Goal: Navigation & Orientation: Find specific page/section

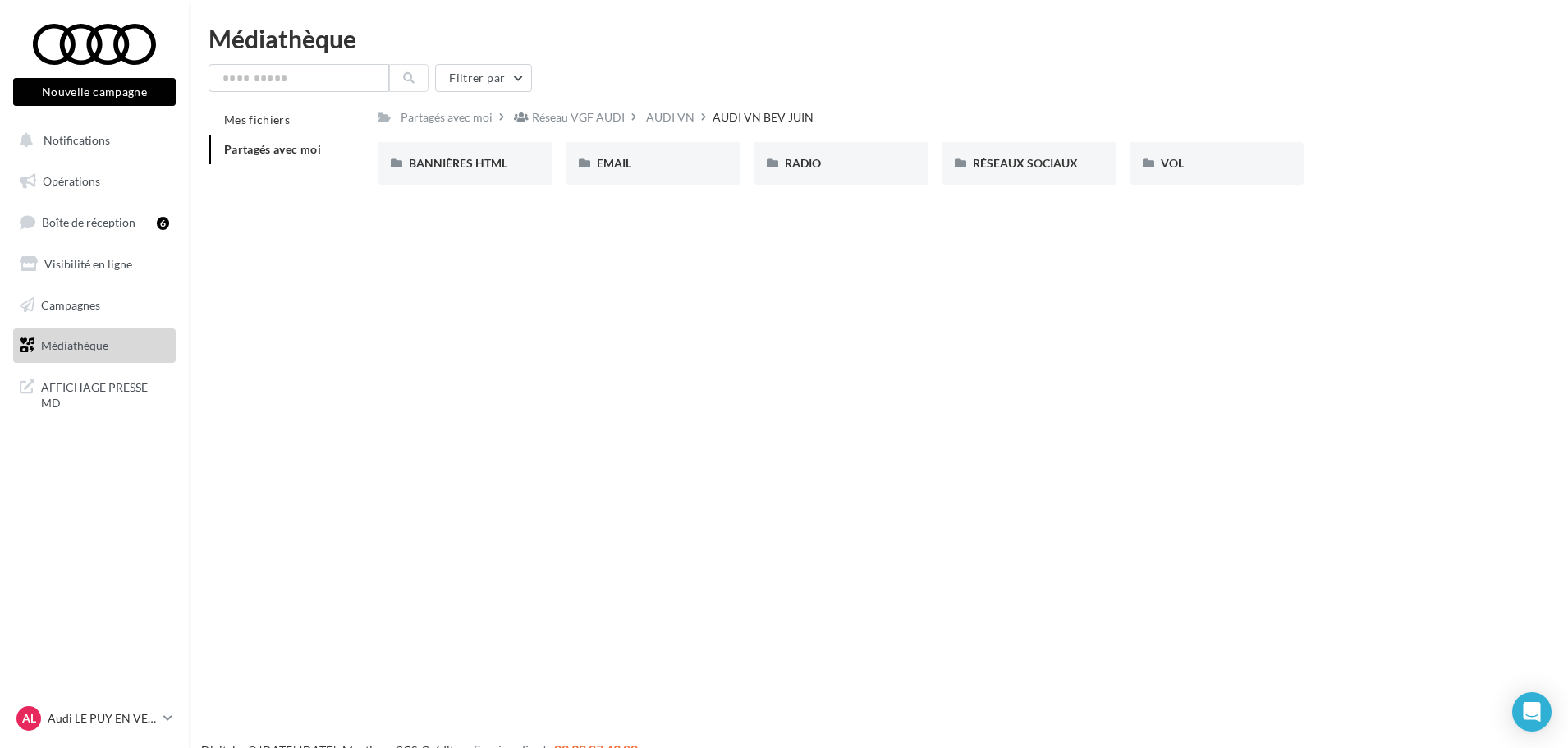
click at [278, 146] on span "Partagés avec moi" at bounding box center [272, 149] width 96 height 14
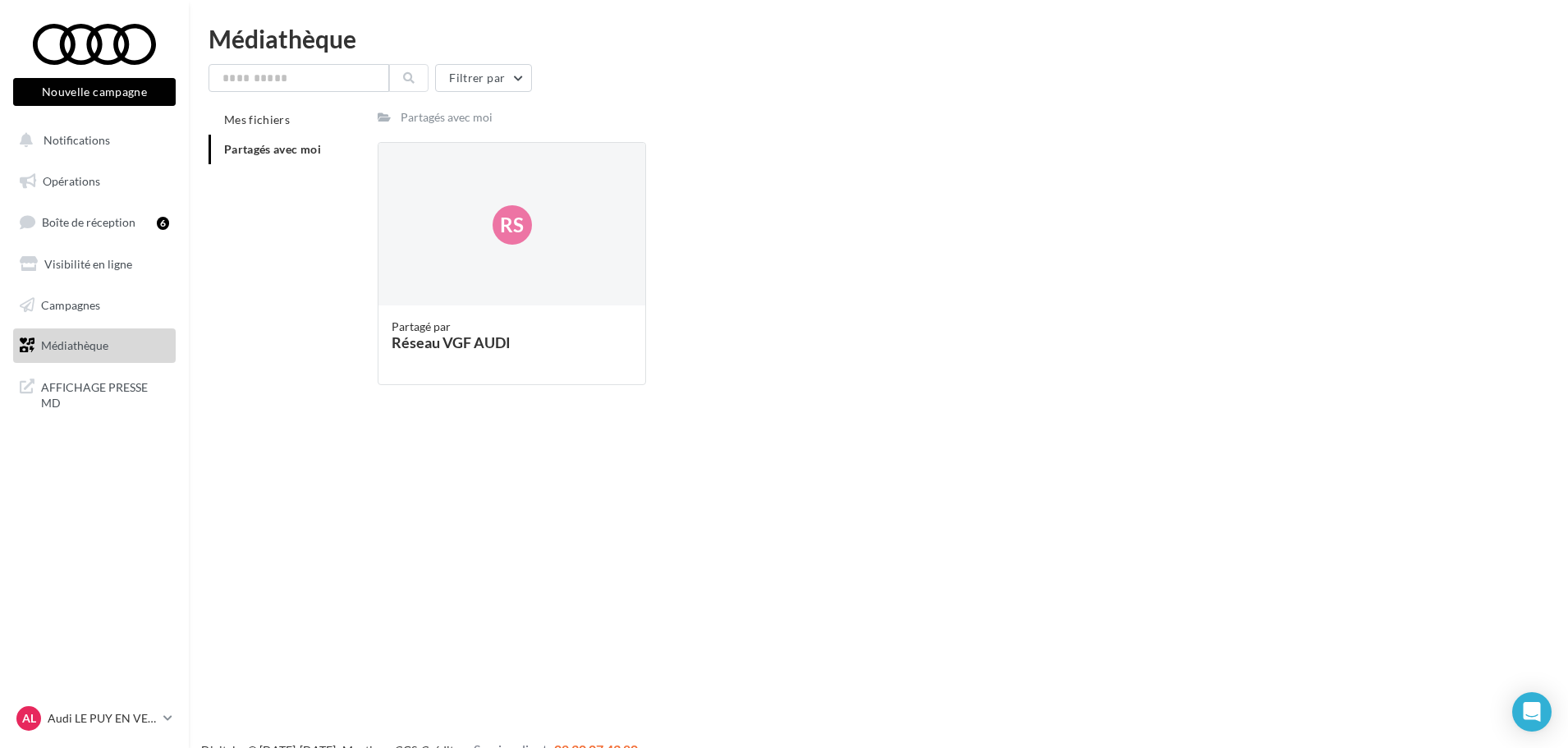
click at [424, 116] on div "Partagés avec moi" at bounding box center [446, 117] width 92 height 16
click at [255, 102] on div "Filtrer par Mes fichiers Partagés avec moi Partagés avec moi Rs Partagé par Rés…" at bounding box center [878, 231] width 1340 height 334
click at [254, 119] on span "Mes fichiers" at bounding box center [257, 120] width 65 height 14
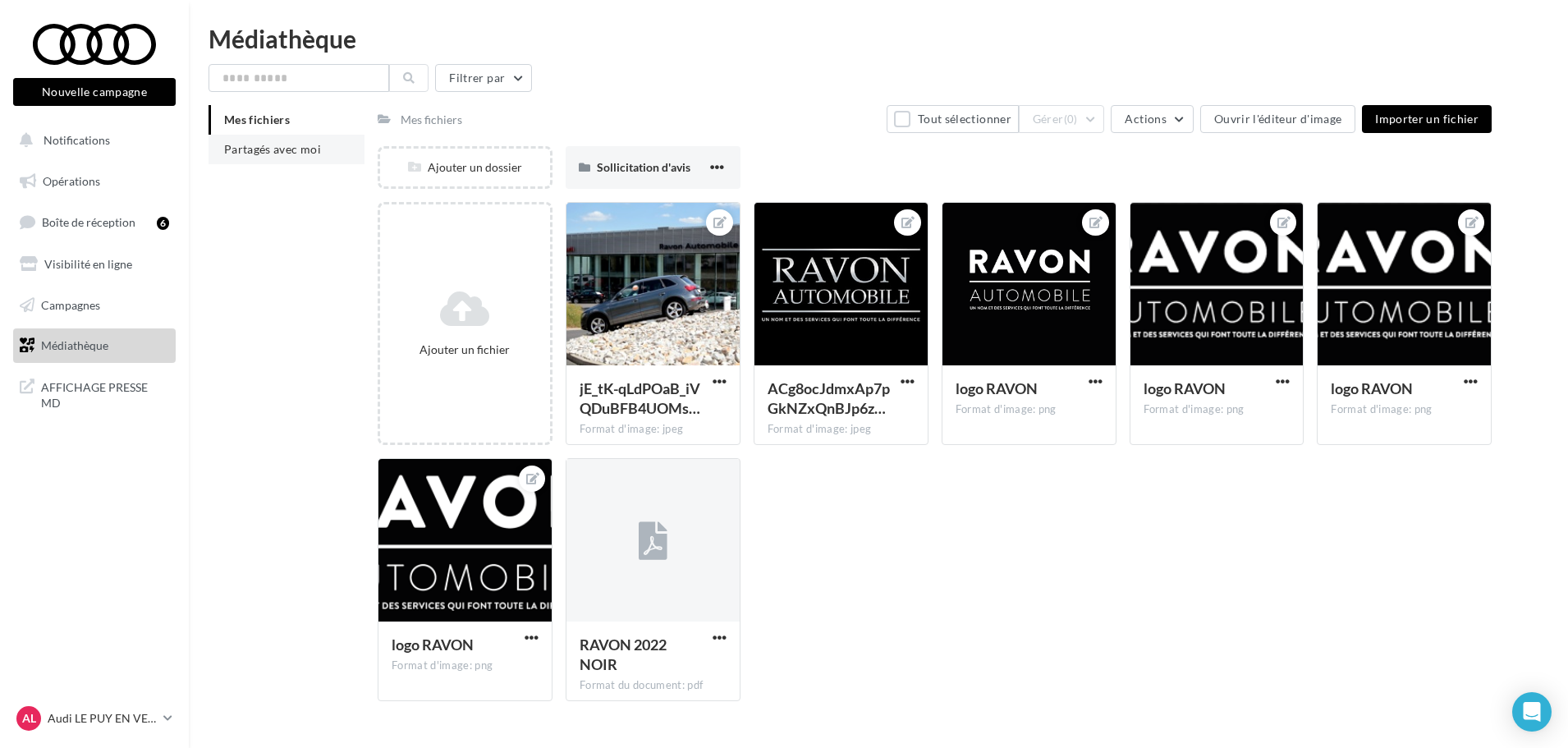
click at [274, 162] on li "Partagés avec moi" at bounding box center [286, 149] width 156 height 29
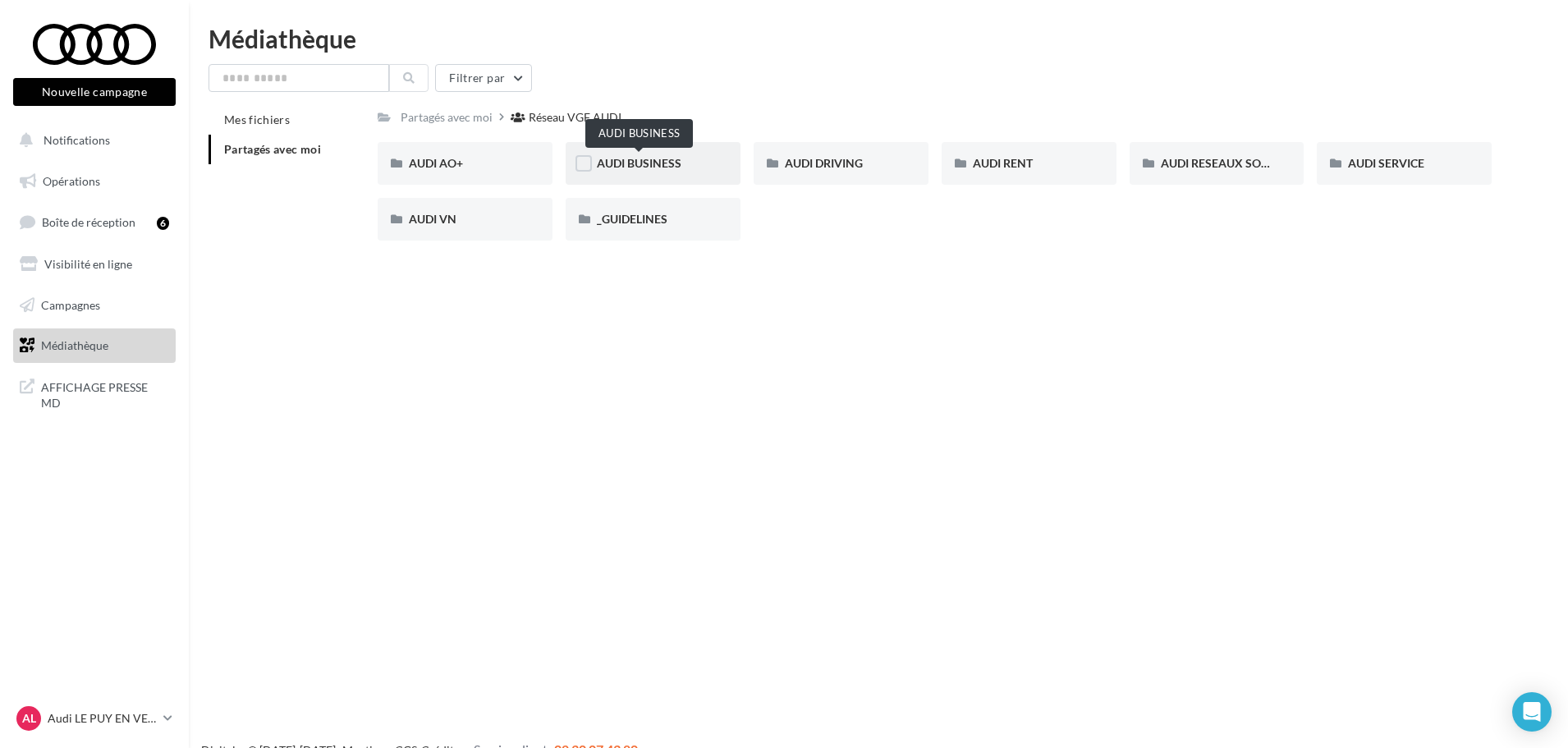
click at [645, 168] on span "AUDI BUSINESS" at bounding box center [639, 163] width 84 height 14
click at [564, 115] on div "Réseau VGF AUDI" at bounding box center [579, 117] width 93 height 16
click at [462, 224] on div "AUDI VN" at bounding box center [465, 219] width 113 height 16
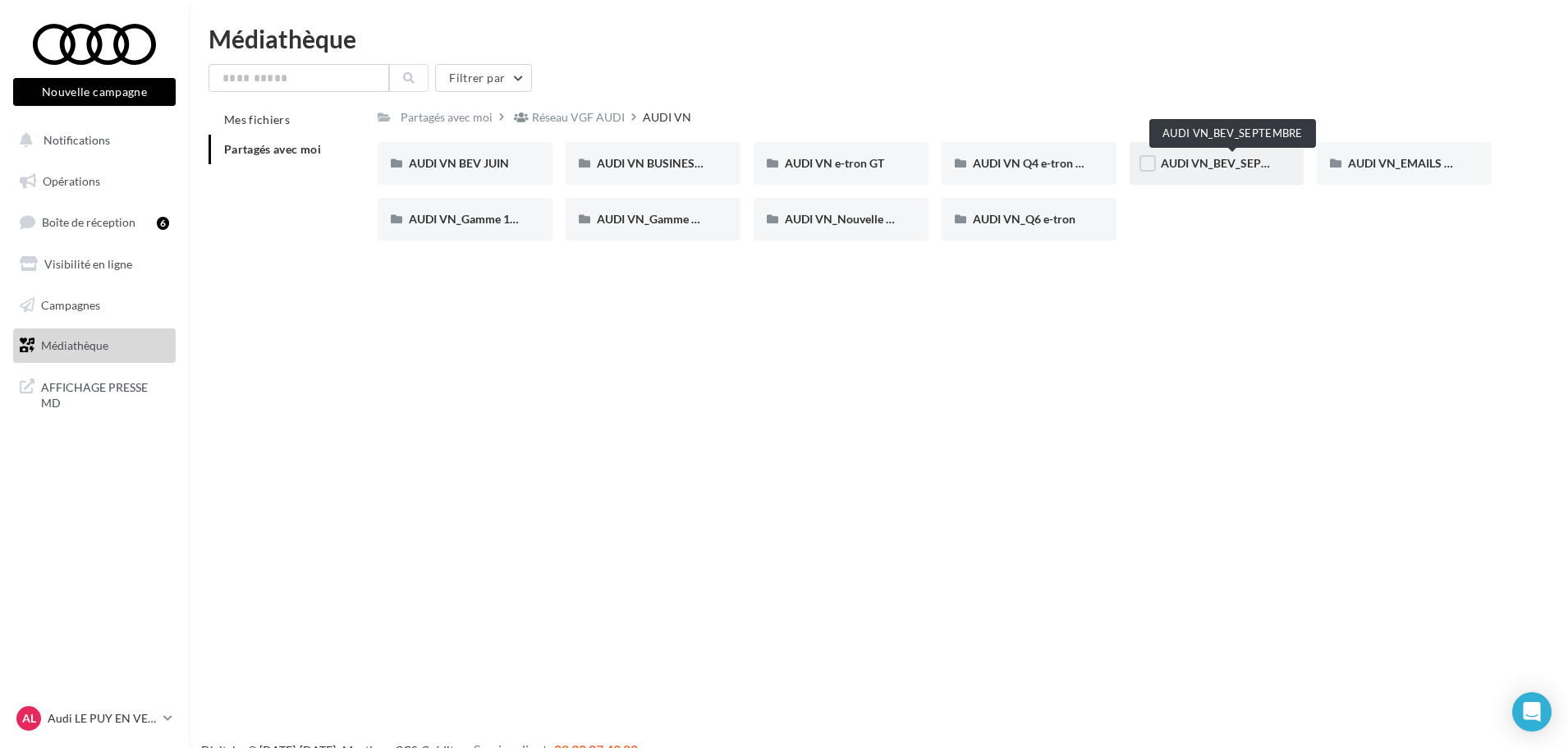
click at [1204, 167] on span "AUDI VN_BEV_SEPTEMBRE" at bounding box center [1233, 163] width 146 height 14
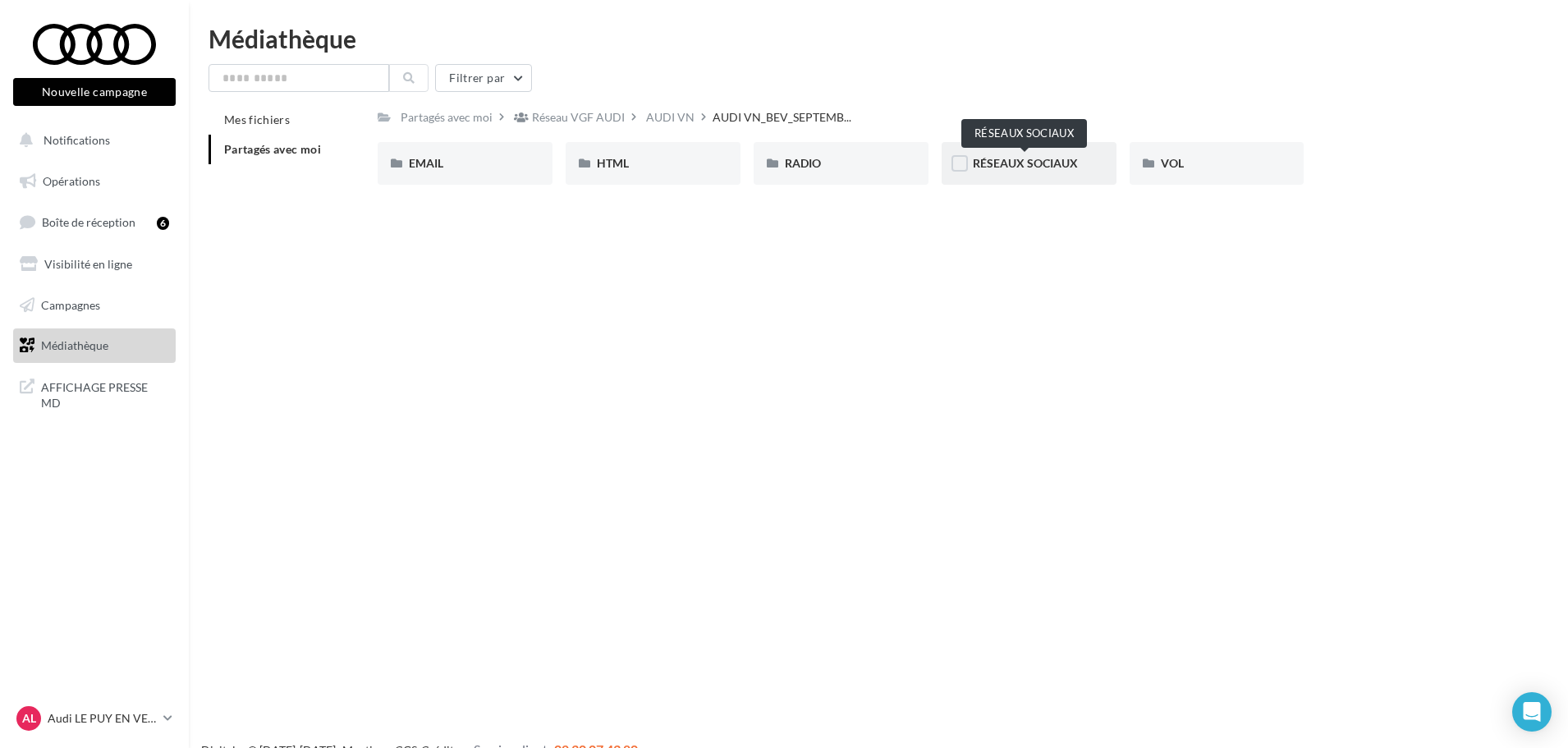
click at [1017, 160] on span "RÉSEAUX SOCIAUX" at bounding box center [1026, 163] width 105 height 14
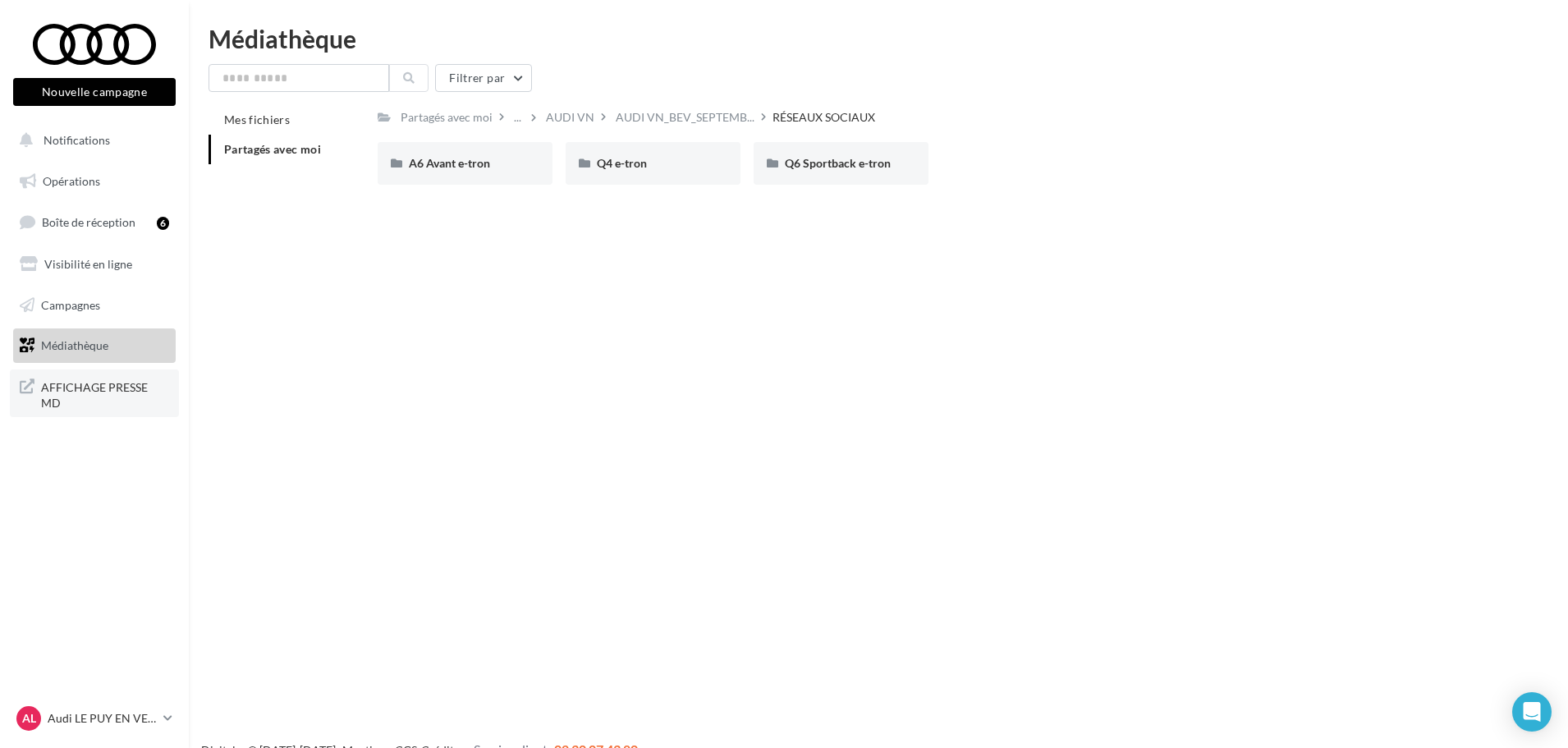
click at [90, 396] on span "AFFICHAGE PRESSE MD" at bounding box center [105, 393] width 128 height 35
